Goal: Task Accomplishment & Management: Use online tool/utility

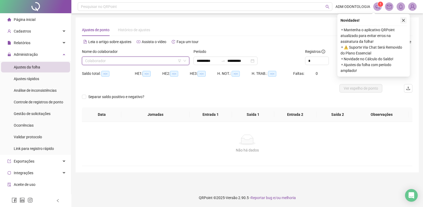
click at [405, 20] on icon "close" at bounding box center [404, 21] width 4 height 4
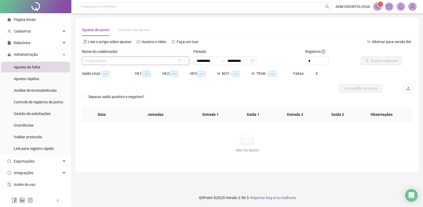
click at [139, 63] on input "search" at bounding box center [133, 61] width 96 height 8
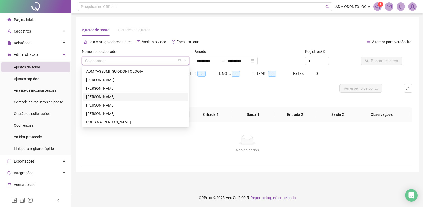
click at [142, 100] on div "[PERSON_NAME]" at bounding box center [135, 97] width 105 height 8
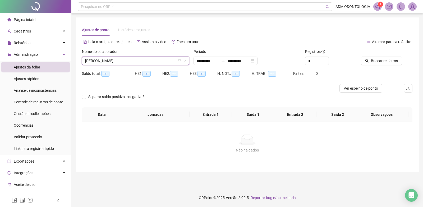
click at [138, 62] on span "[PERSON_NAME]" at bounding box center [135, 61] width 101 height 8
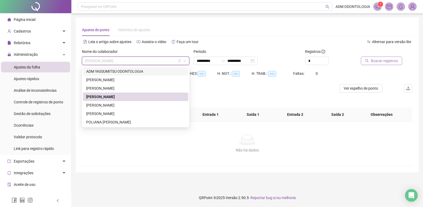
click at [396, 59] on span "Buscar registros" at bounding box center [384, 61] width 27 height 6
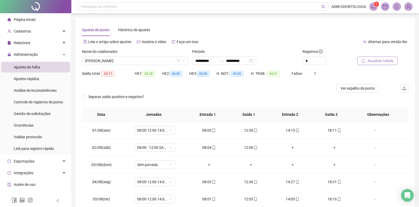
click at [35, 78] on span "Ajustes rápidos" at bounding box center [26, 79] width 25 height 4
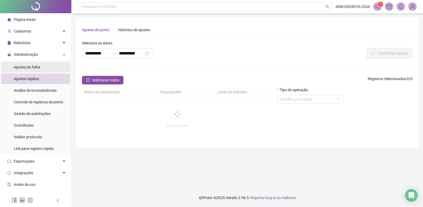
click at [33, 68] on span "Ajustes da folha" at bounding box center [27, 67] width 26 height 4
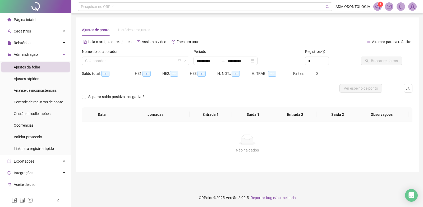
type input "**********"
